Goal: Transaction & Acquisition: Purchase product/service

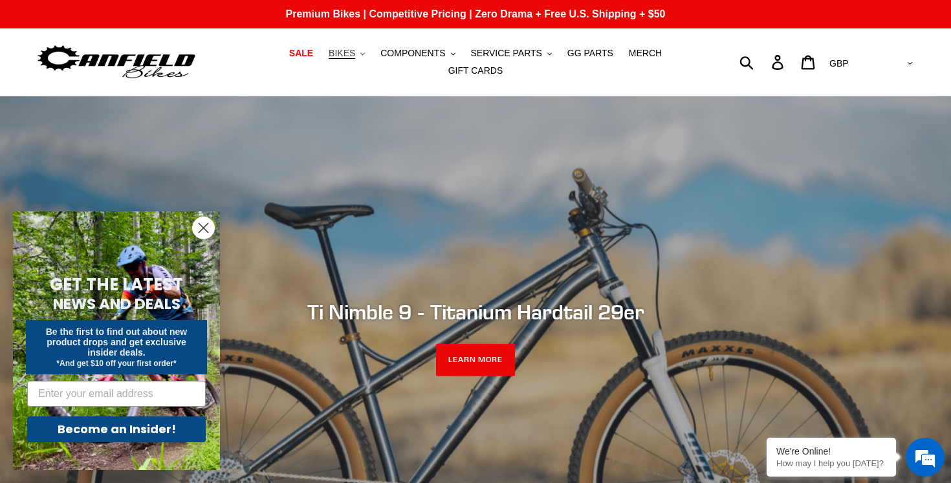
click at [345, 56] on span "BIKES" at bounding box center [342, 53] width 27 height 11
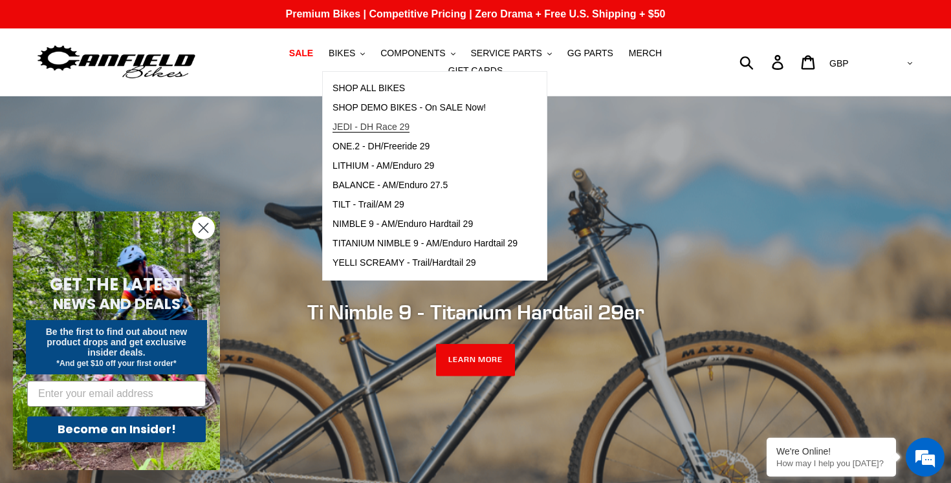
click at [367, 124] on span "JEDI - DH Race 29" at bounding box center [370, 127] width 77 height 11
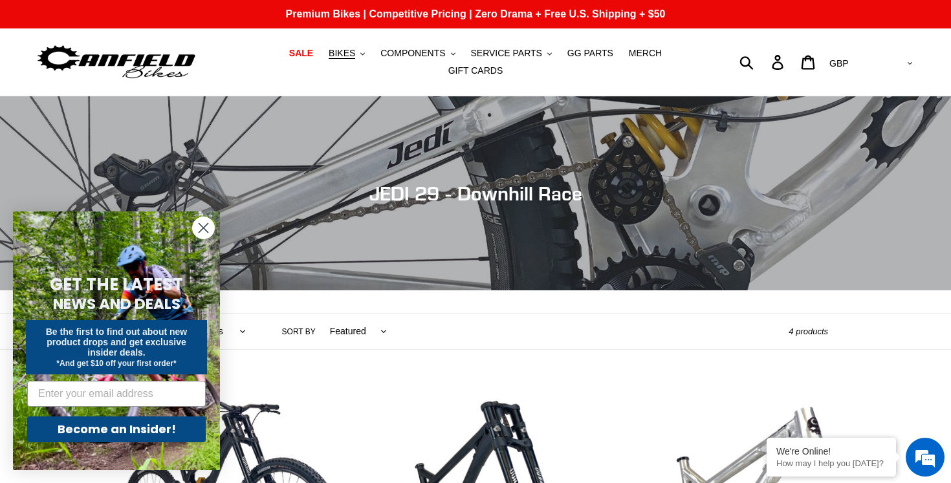
click at [193, 223] on icon "Close dialog" at bounding box center [203, 228] width 23 height 23
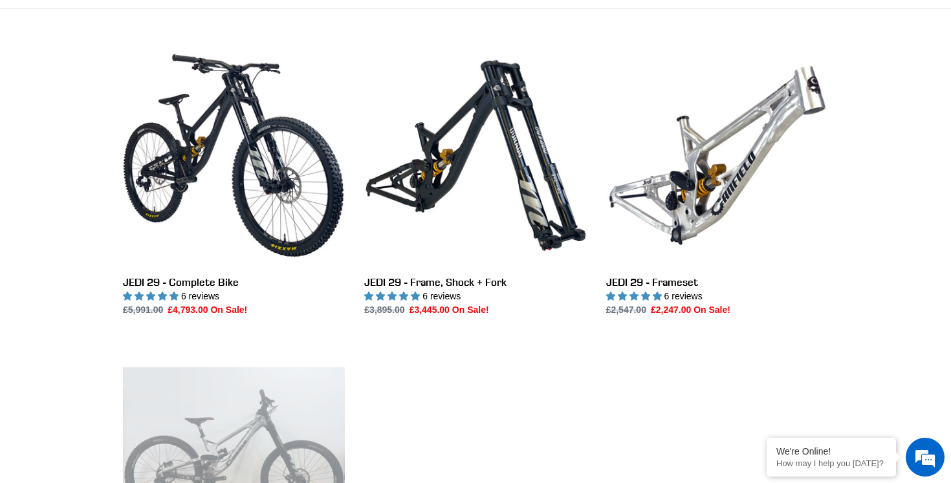
scroll to position [343, 0]
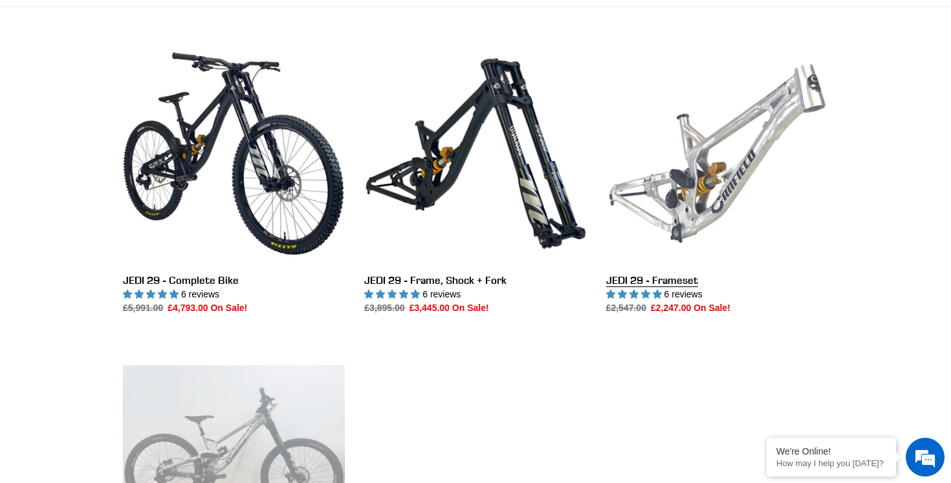
click at [711, 226] on link "JEDI 29 - Frameset" at bounding box center [717, 179] width 222 height 272
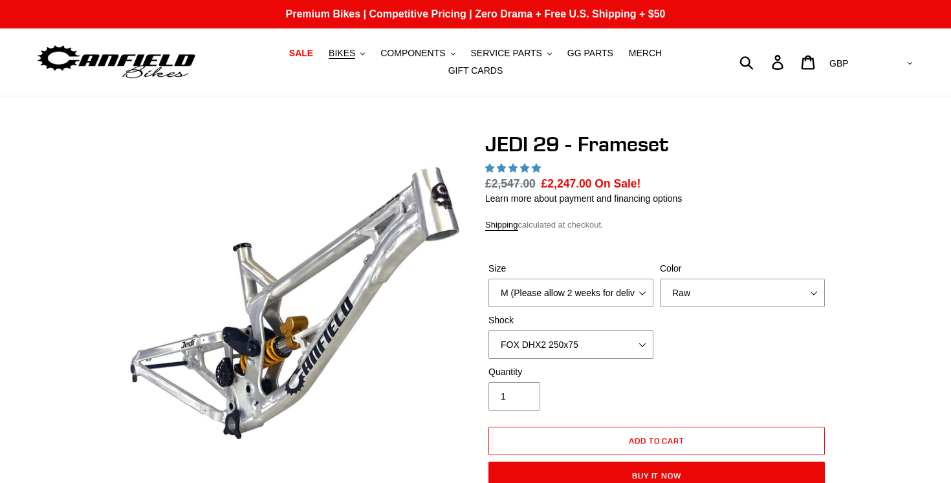
select select "highest-rating"
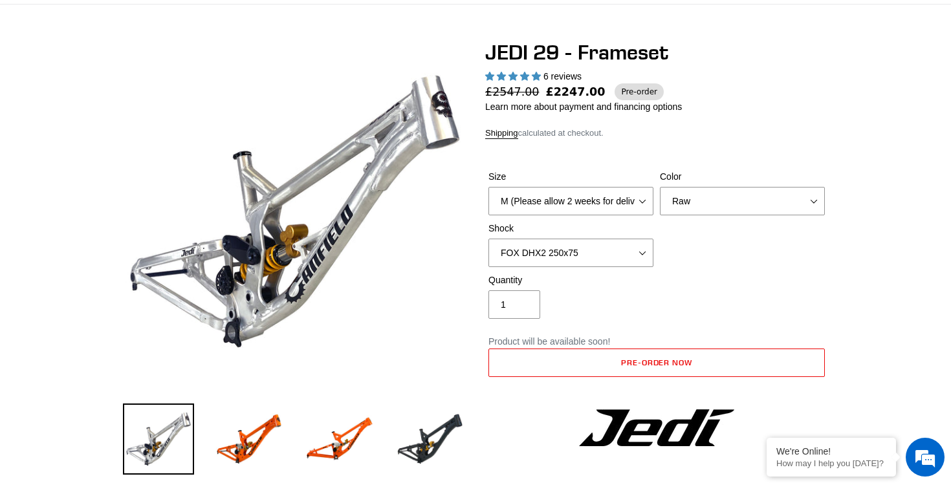
scroll to position [93, 0]
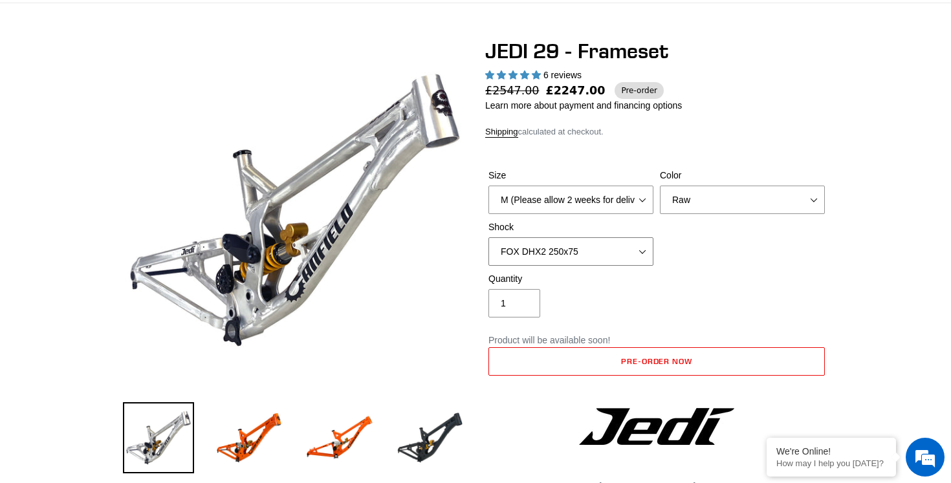
click at [629, 247] on select "No Shock FOX DHX2 250x75 RockShox Vivid Ultimate DH 250x75 EXT e-Storia LOX V3" at bounding box center [570, 251] width 165 height 28
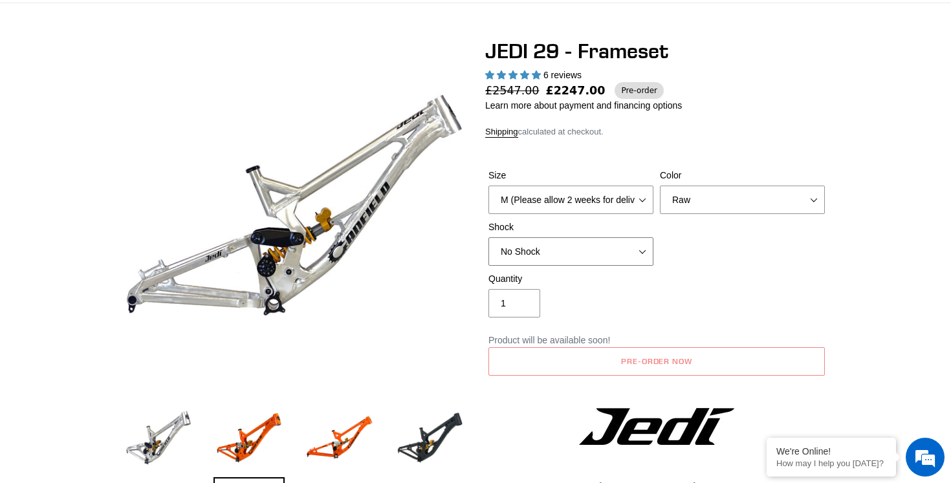
click at [631, 256] on select "No Shock FOX DHX2 250x75 RockShox Vivid Ultimate DH 250x75 EXT e-Storia LOX V3" at bounding box center [570, 251] width 165 height 28
click at [626, 257] on select "No Shock FOX DHX2 250x75 RockShox Vivid Ultimate DH 250x75 EXT e-Storia LOX V3" at bounding box center [570, 251] width 165 height 28
click at [624, 252] on select "No Shock FOX DHX2 250x75 RockShox Vivid Ultimate DH 250x75 EXT e-Storia LOX V3" at bounding box center [570, 251] width 165 height 28
click at [619, 263] on select "No Shock FOX DHX2 250x75 RockShox Vivid Ultimate DH 250x75 EXT e-Storia LOX V3" at bounding box center [570, 251] width 165 height 28
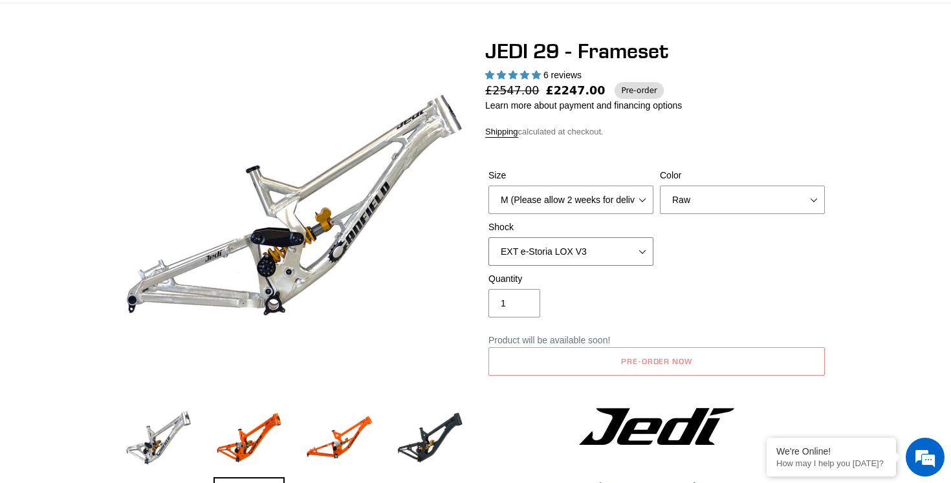
select select "FOX DHX2 250x75"
